Goal: Information Seeking & Learning: Learn about a topic

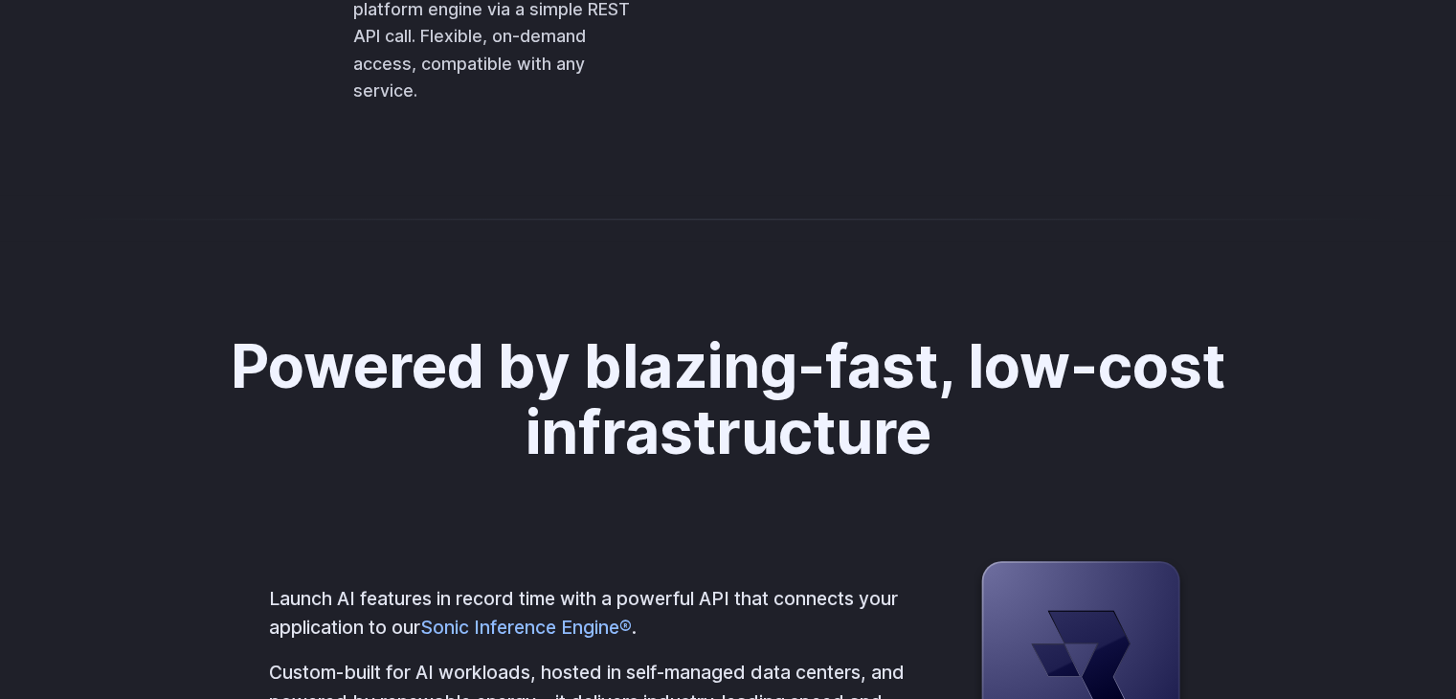
scroll to position [4646, 0]
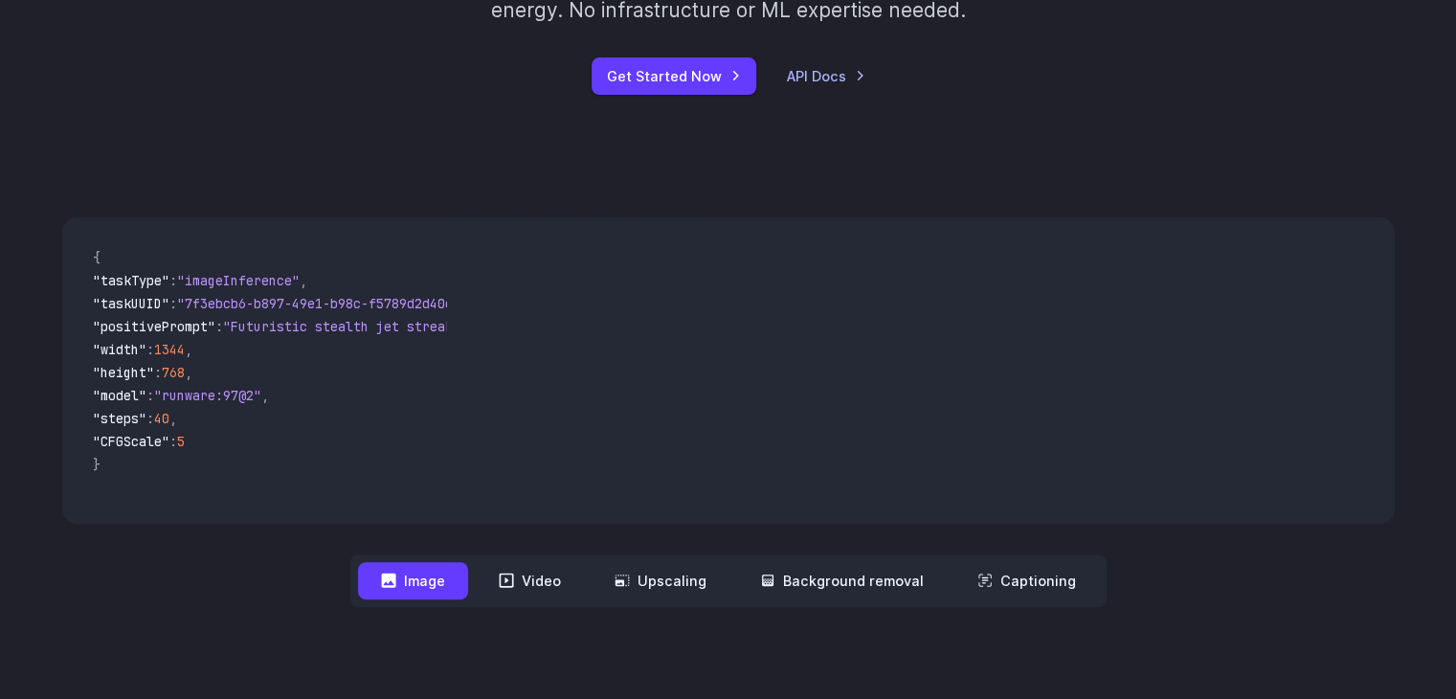
scroll to position [0, 0]
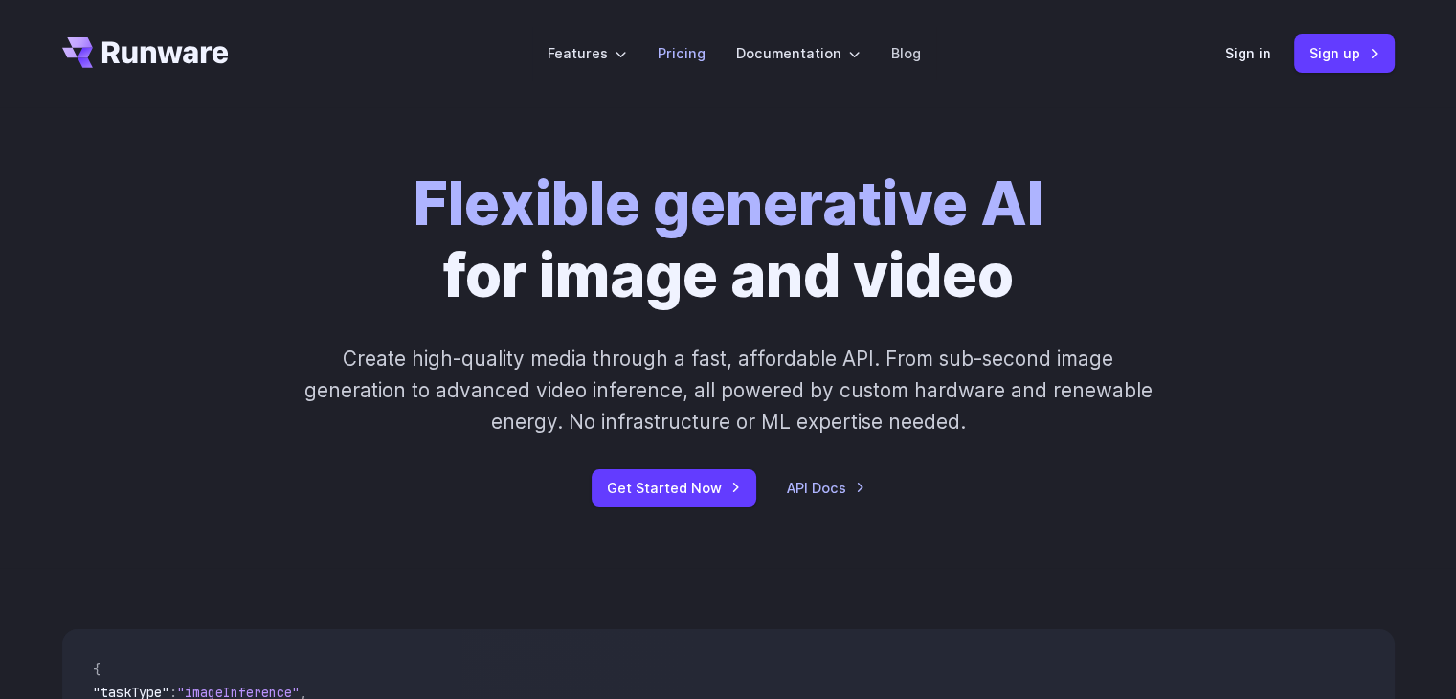
click at [669, 66] on li "Pricing" at bounding box center [681, 53] width 79 height 53
click at [681, 48] on link "Pricing" at bounding box center [682, 53] width 48 height 22
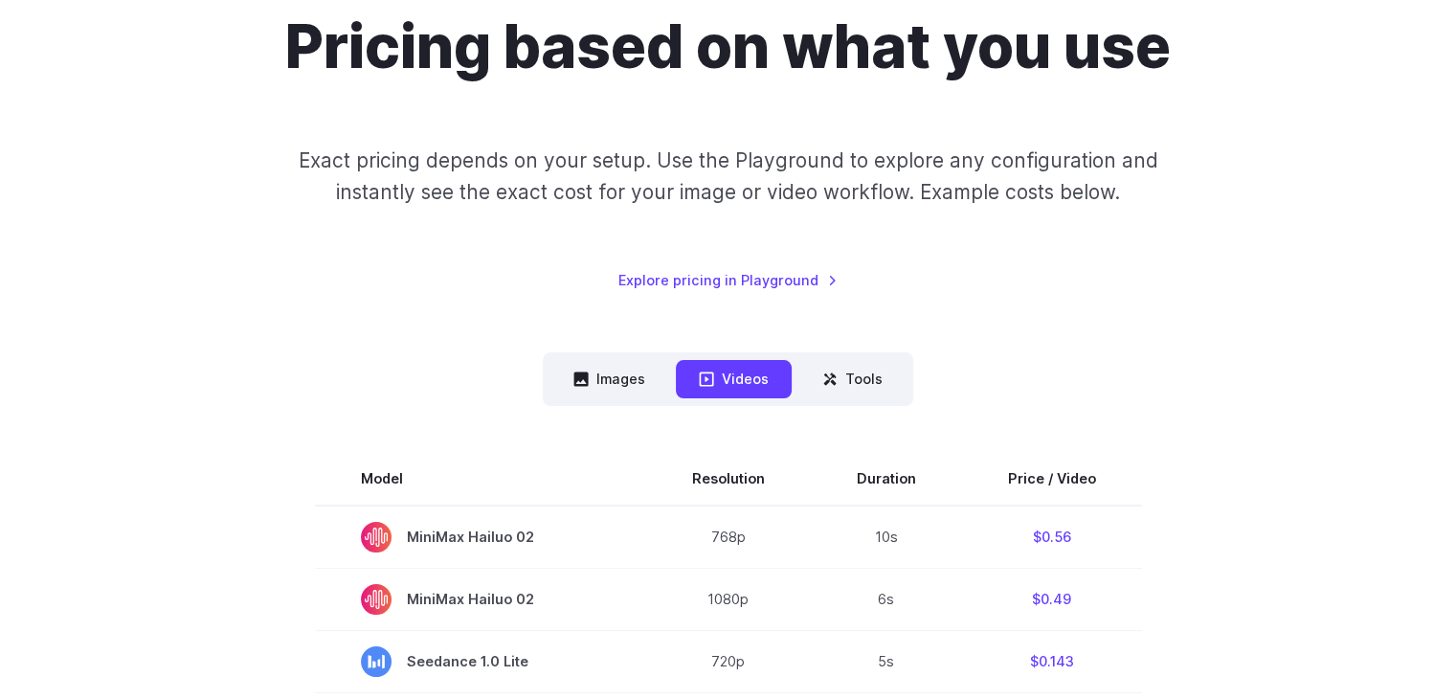
scroll to position [188, 0]
click at [635, 363] on button "Images" at bounding box center [610, 378] width 118 height 37
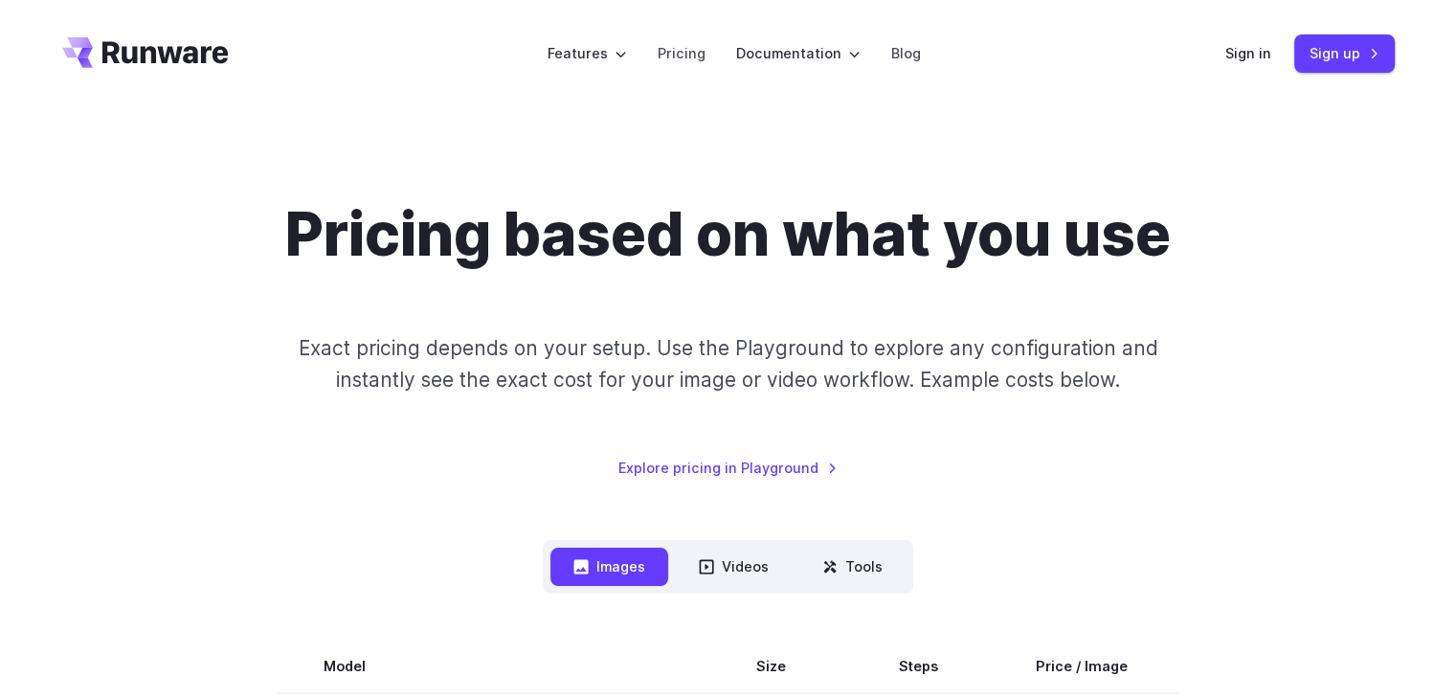
scroll to position [191, 0]
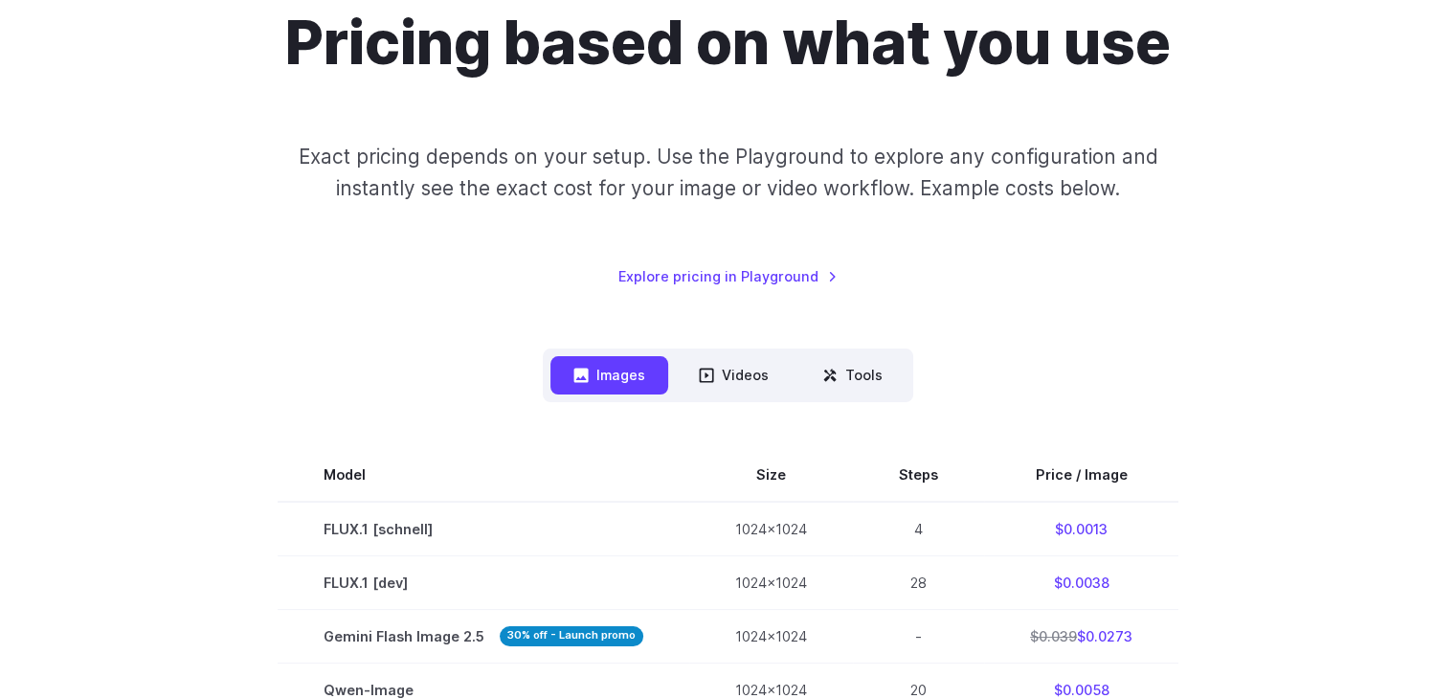
click at [741, 394] on nav "Images Videos Tools ****** ****** *****" at bounding box center [728, 375] width 371 height 53
click at [735, 387] on button "Videos" at bounding box center [734, 374] width 116 height 37
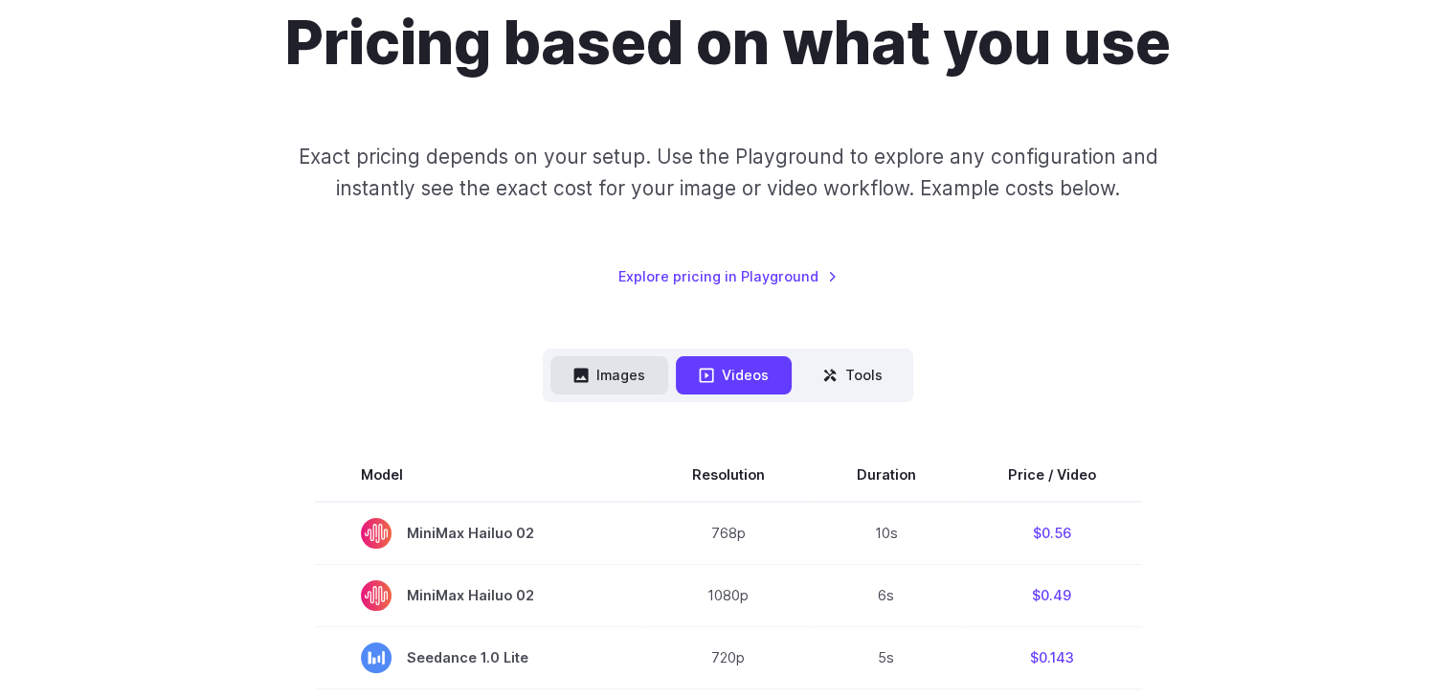
click at [640, 376] on button "Images" at bounding box center [610, 374] width 118 height 37
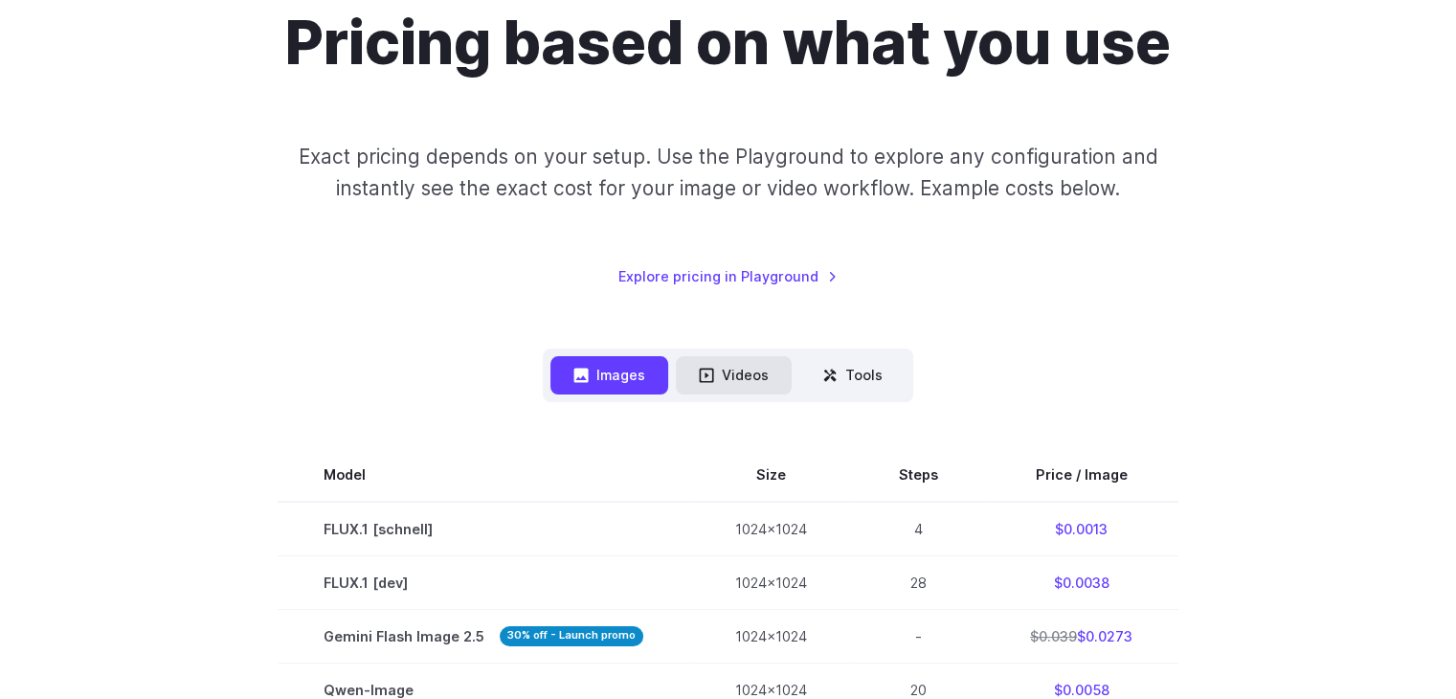
click at [712, 384] on button "Videos" at bounding box center [734, 374] width 116 height 37
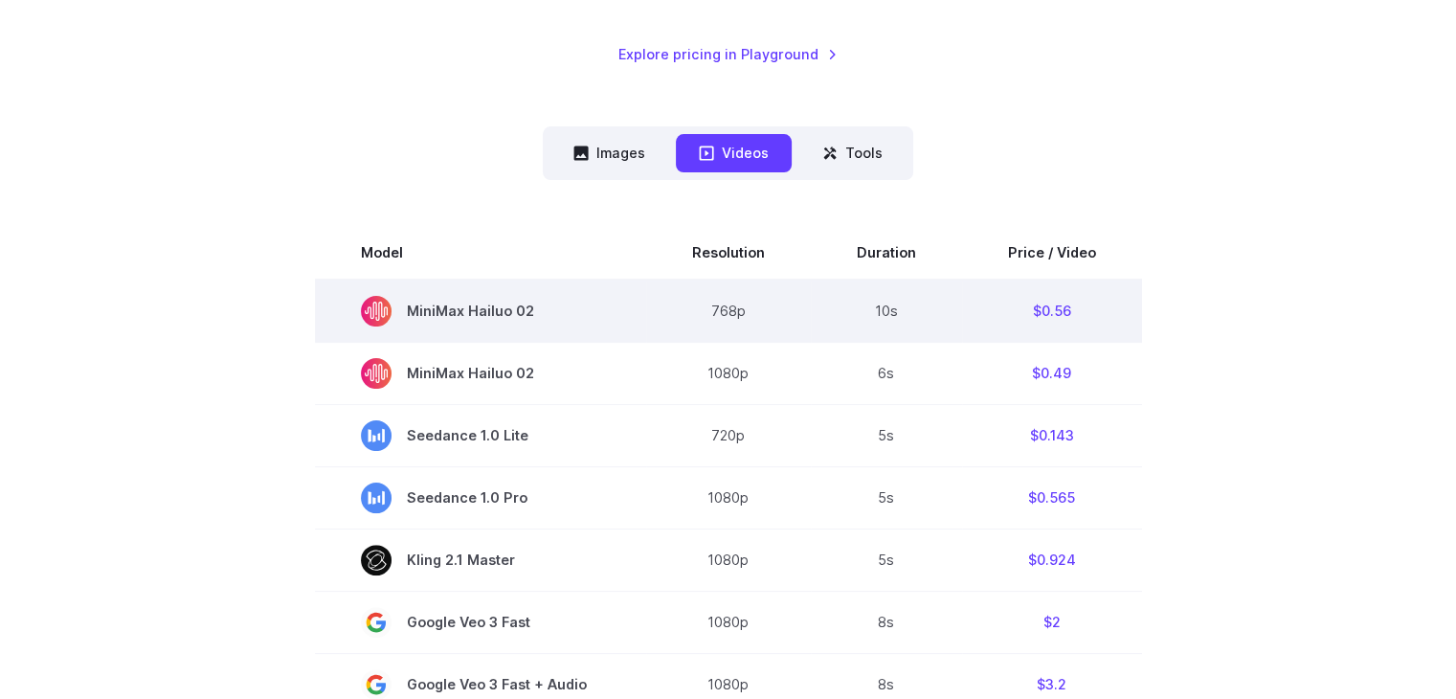
scroll to position [414, 0]
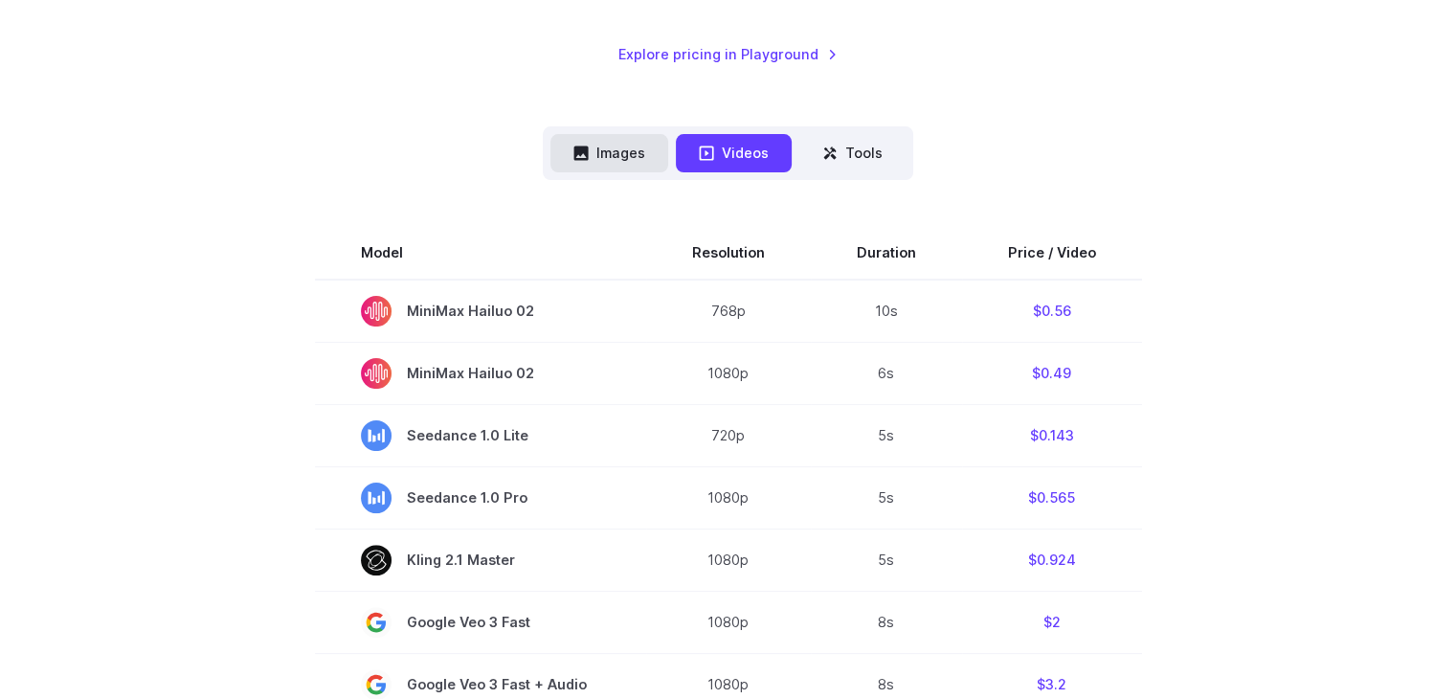
click at [629, 169] on button "Images" at bounding box center [610, 152] width 118 height 37
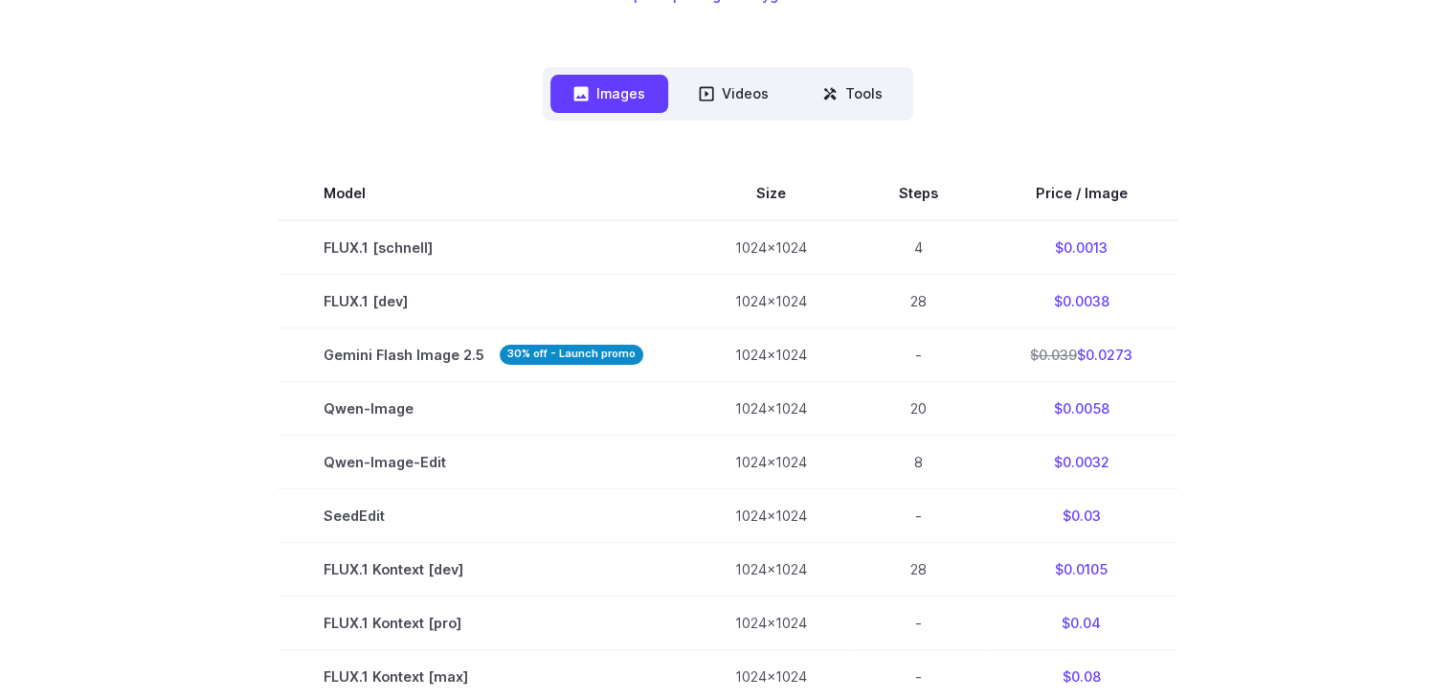
scroll to position [440, 0]
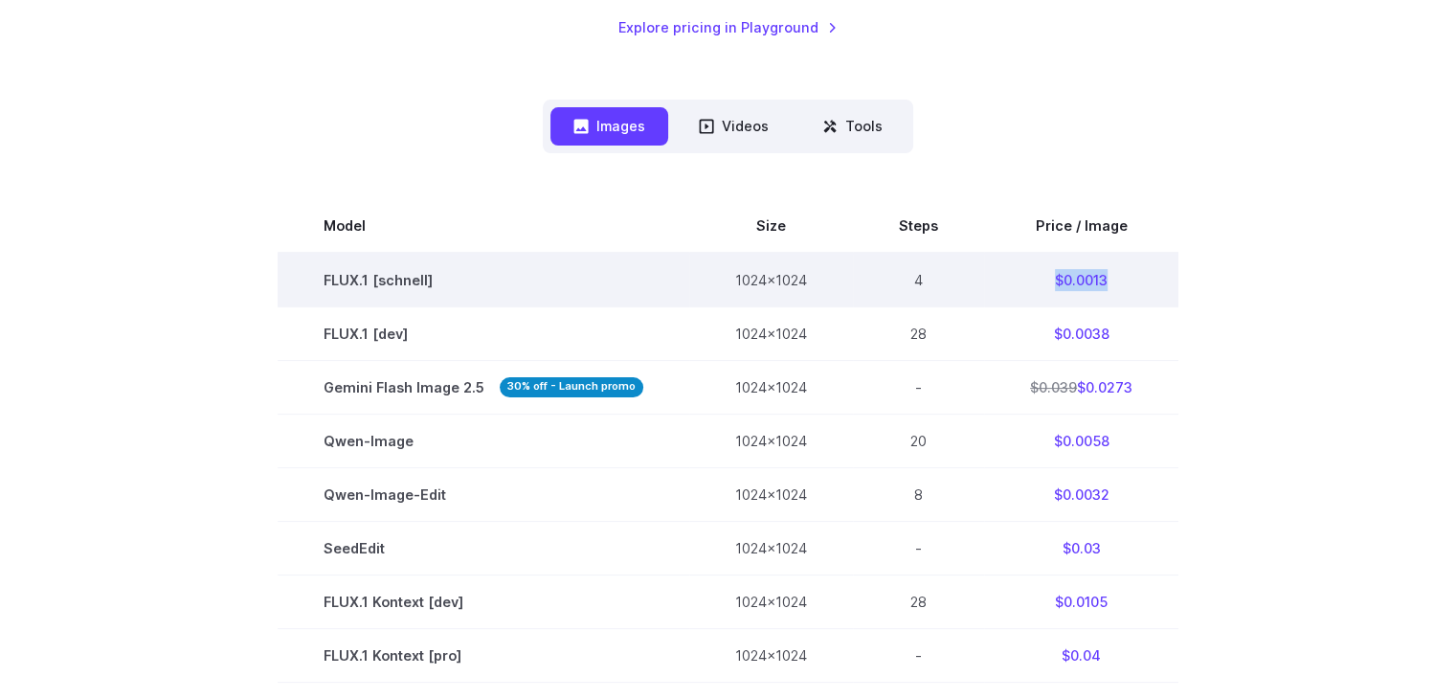
drag, startPoint x: 1141, startPoint y: 281, endPoint x: 1048, endPoint y: 269, distance: 93.7
click at [1048, 269] on td "$0.0013" at bounding box center [1081, 280] width 194 height 55
copy td "$0.0013"
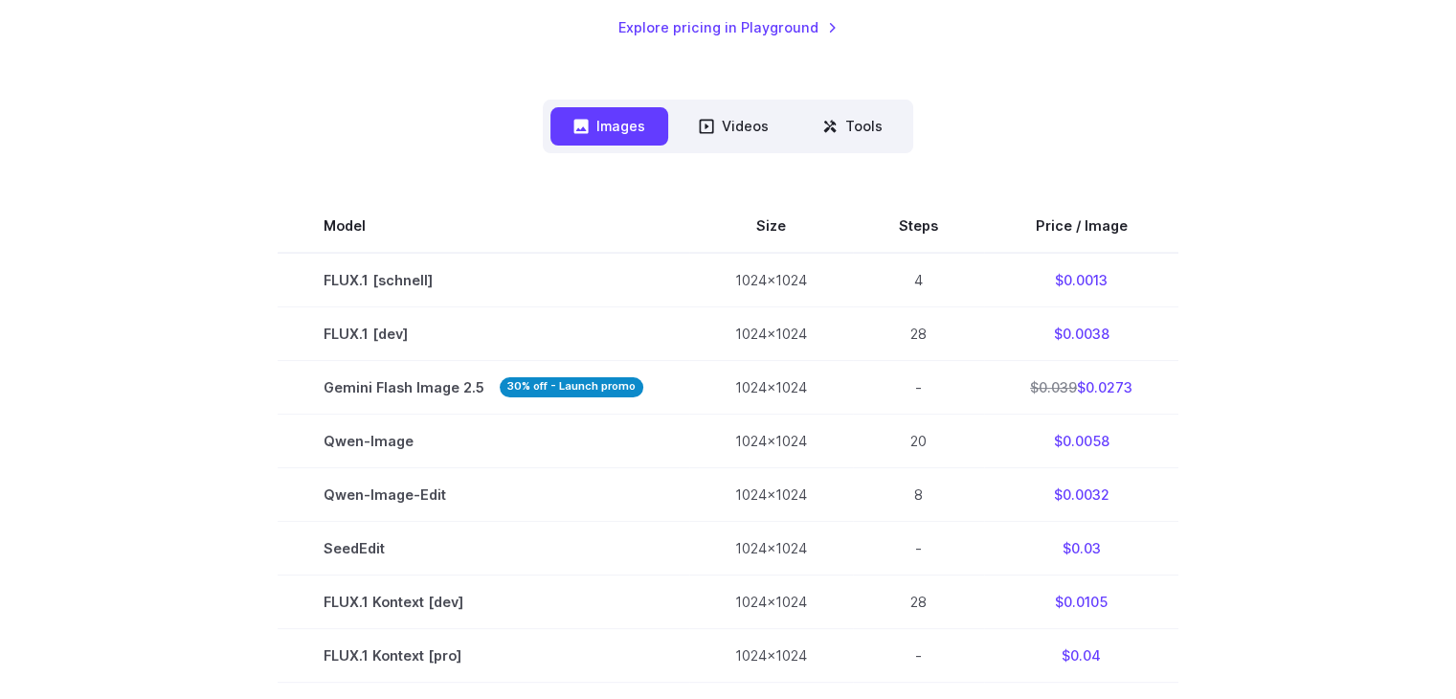
click at [396, 121] on div "Images Videos Tools ****** ****** ***** Model Size Steps Price / Image FLUX.1 […" at bounding box center [728, 686] width 1333 height 1172
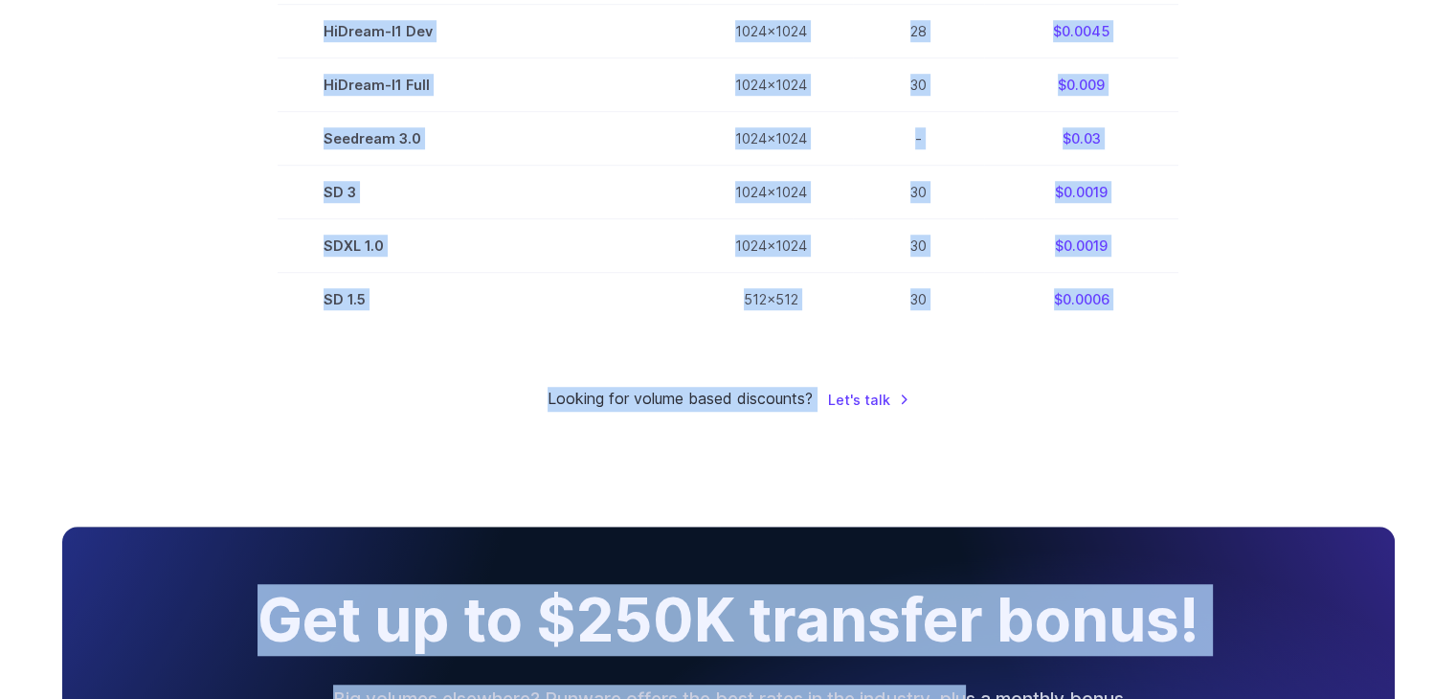
scroll to position [1431, 0]
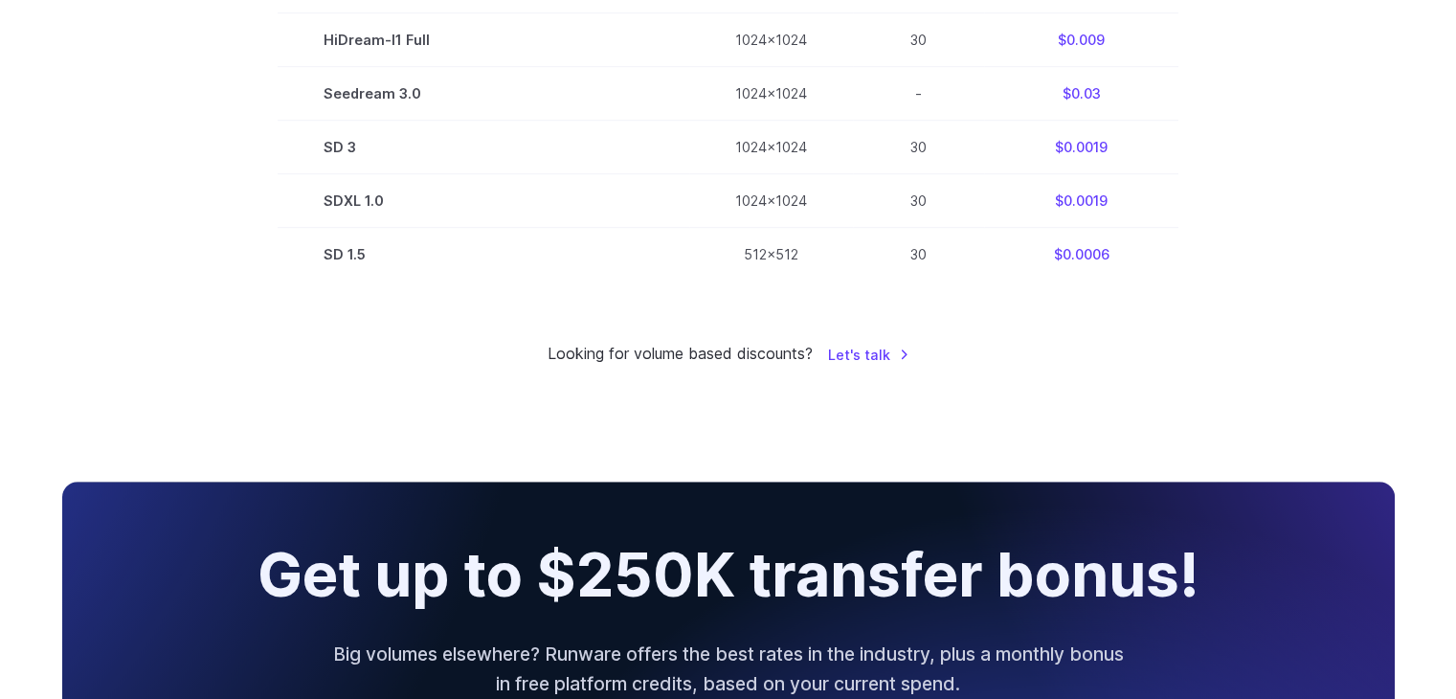
drag, startPoint x: 257, startPoint y: 399, endPoint x: 1214, endPoint y: 288, distance: 963.9
copy div
